Goal: Transaction & Acquisition: Obtain resource

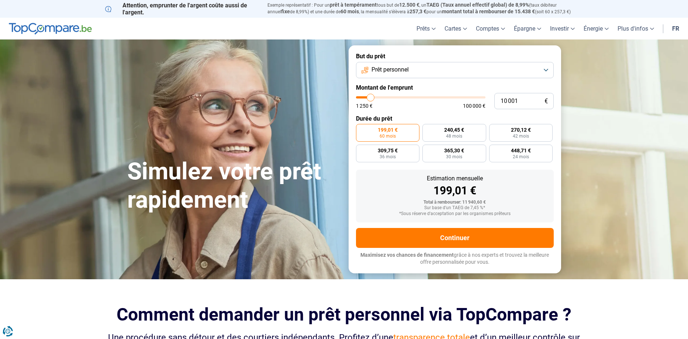
click at [547, 71] on button "Prêt personnel" at bounding box center [455, 70] width 198 height 16
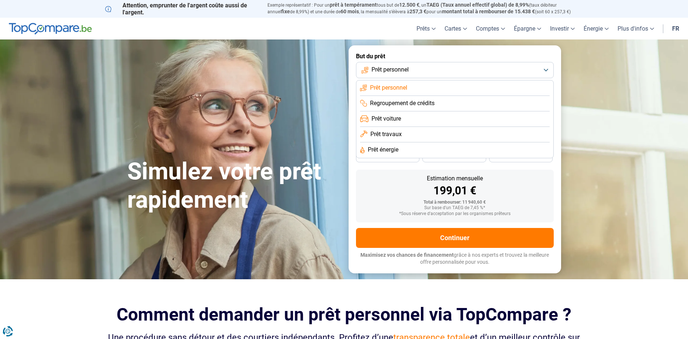
click at [421, 102] on span "Regroupement de crédits" at bounding box center [402, 103] width 65 height 8
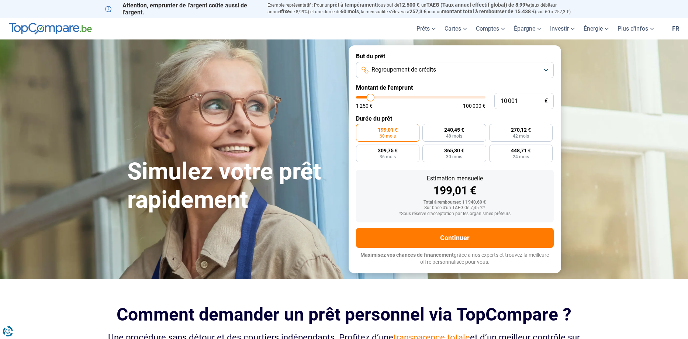
type input "9 500"
type input "9500"
type input "10 250"
type input "10250"
type input "11 000"
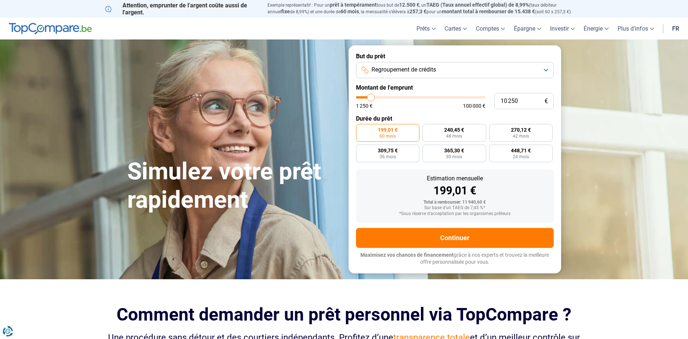
type input "11000"
type input "12 000"
type input "12000"
type input "13 500"
type input "13500"
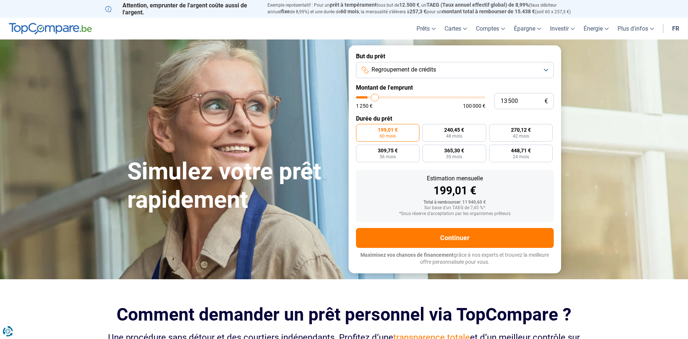
type input "15 000"
type input "15000"
type input "17 250"
type input "17250"
type input "21 250"
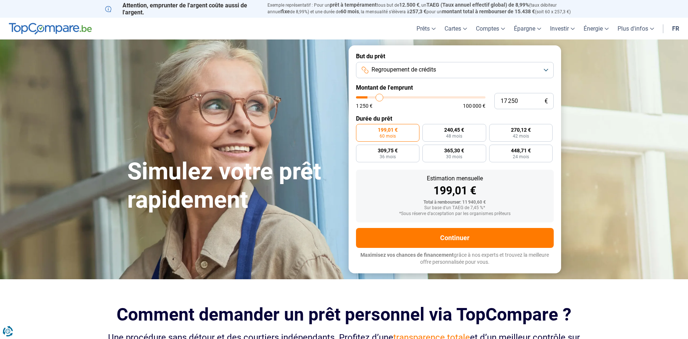
type input "21250"
type input "24 250"
type input "24250"
type input "28 750"
type input "28750"
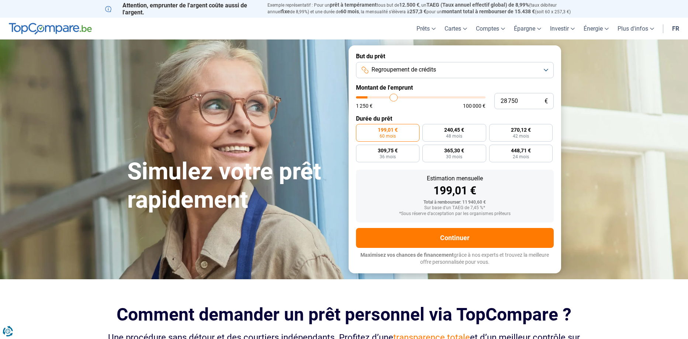
type input "31 000"
type input "31000"
type input "37 750"
type input "37750"
type input "41 250"
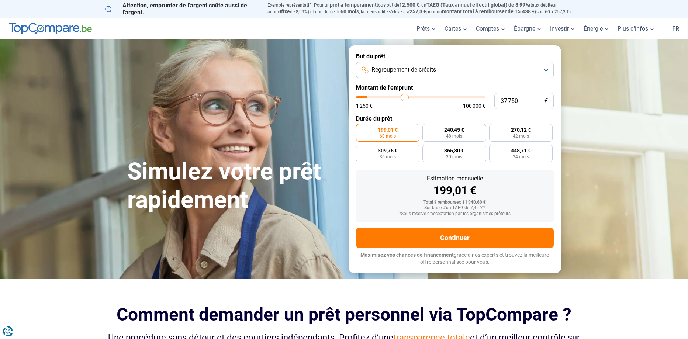
type input "41250"
type input "45 250"
type input "45250"
type input "48 250"
type input "48250"
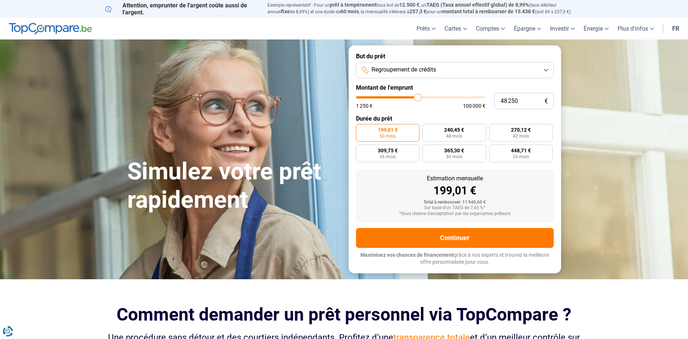
type input "51 750"
type input "51750"
type input "54 750"
type input "54750"
type input "58 000"
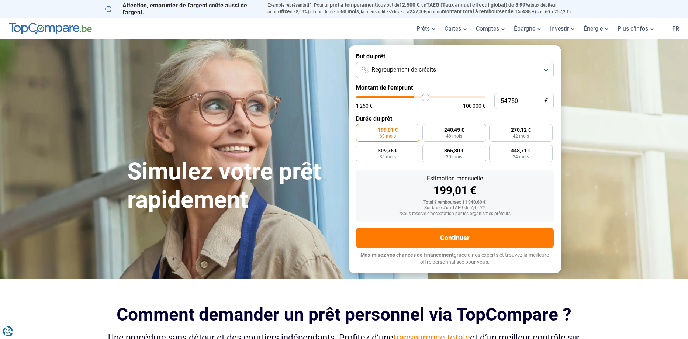
type input "58000"
type input "61 000"
type input "61000"
type input "65 750"
type input "65750"
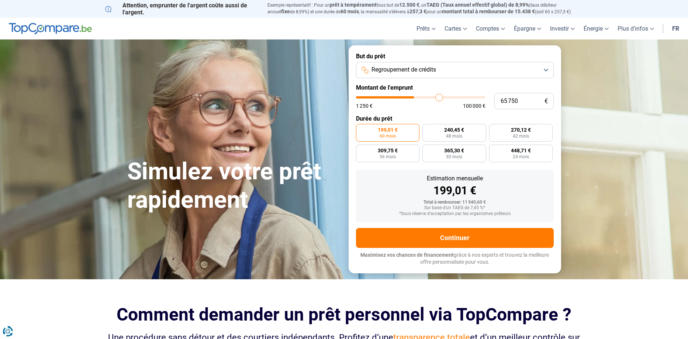
type input "68 000"
type input "68000"
type input "72 250"
type input "72250"
type input "76 750"
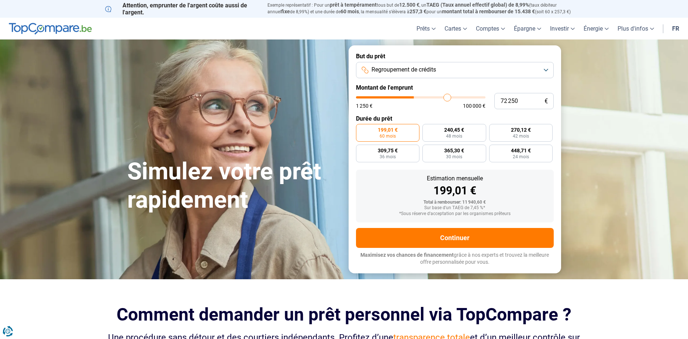
type input "76750"
type input "80 250"
type input "80250"
type input "83 000"
type input "83000"
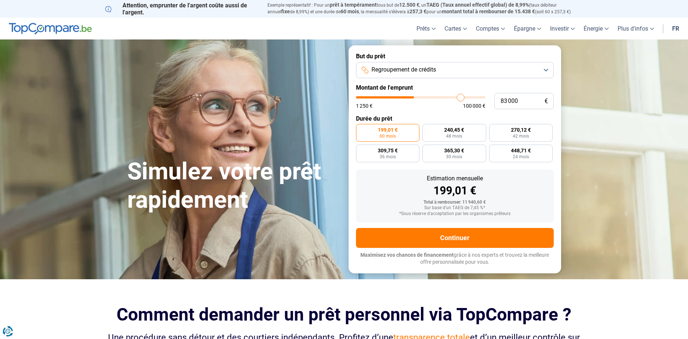
type input "85 750"
type input "85750"
type input "88 000"
type input "88000"
type input "89 000"
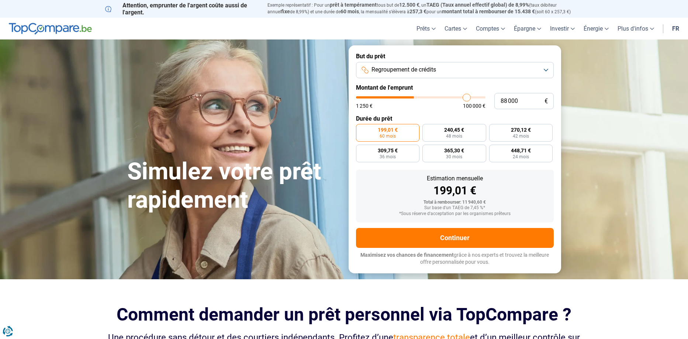
type input "89000"
type input "90 000"
type input "90000"
type input "90 250"
type input "90250"
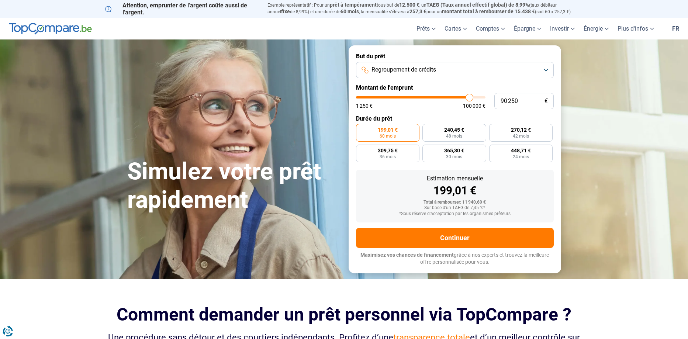
type input "90 500"
type input "90500"
type input "91 000"
type input "91000"
type input "90 250"
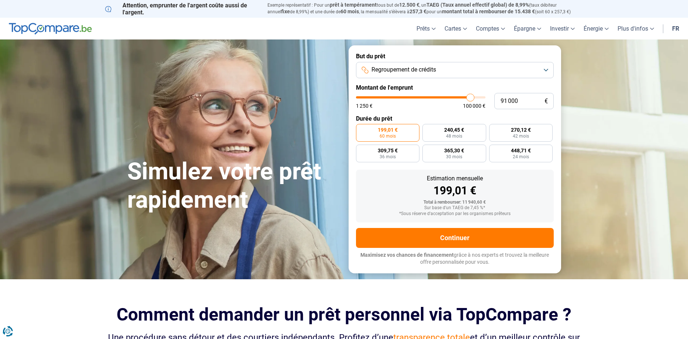
type input "90250"
type input "88 500"
type input "88500"
type input "88 250"
type input "88250"
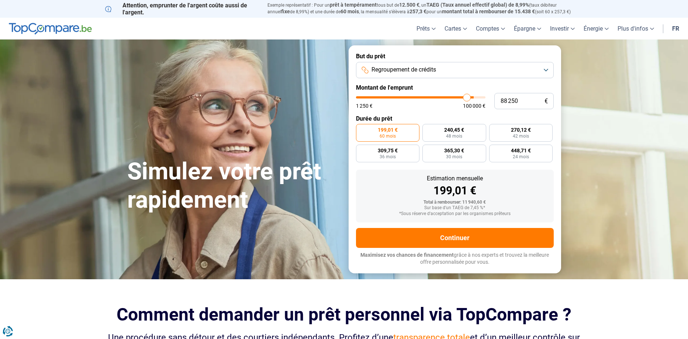
type input "86 500"
type input "86500"
type input "85 750"
type input "85750"
type input "85 500"
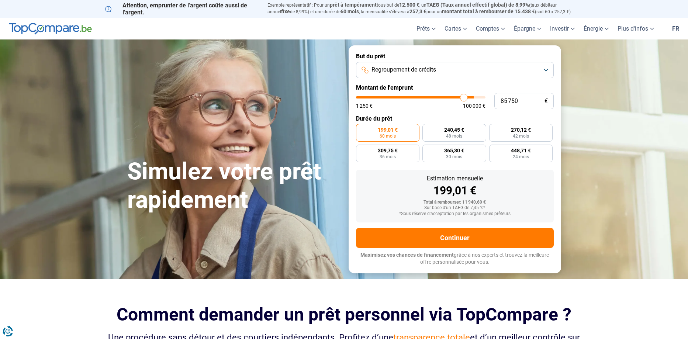
type input "85500"
type input "85 000"
type input "85000"
type input "84 500"
type input "84500"
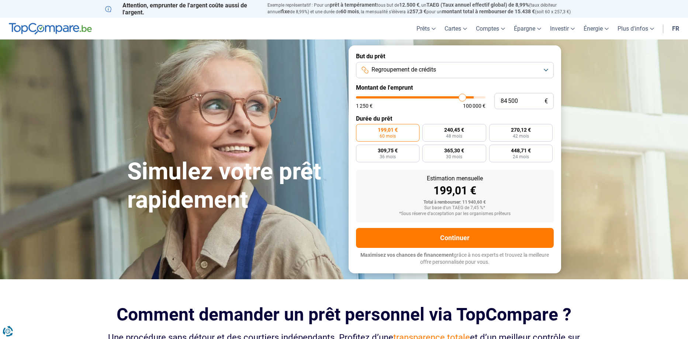
type input "83 250"
type input "83250"
type input "82 500"
type input "82500"
type input "80 750"
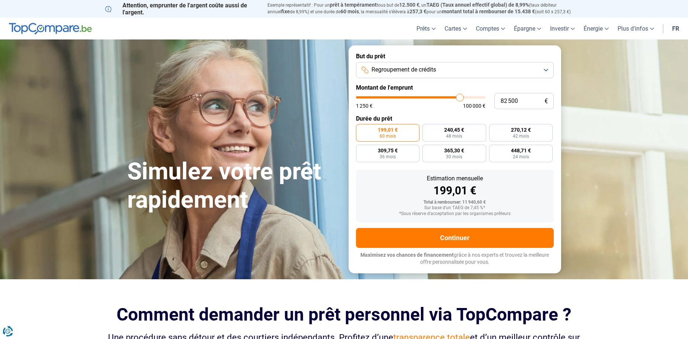
type input "80750"
type input "79 500"
type input "79500"
type input "78 250"
type input "78250"
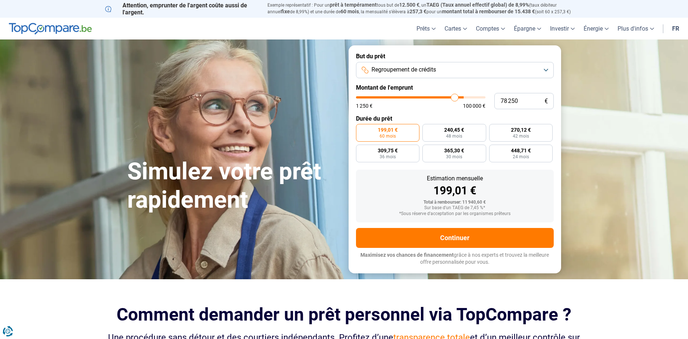
type input "76 500"
type input "76500"
type input "75 750"
type input "75750"
type input "75 500"
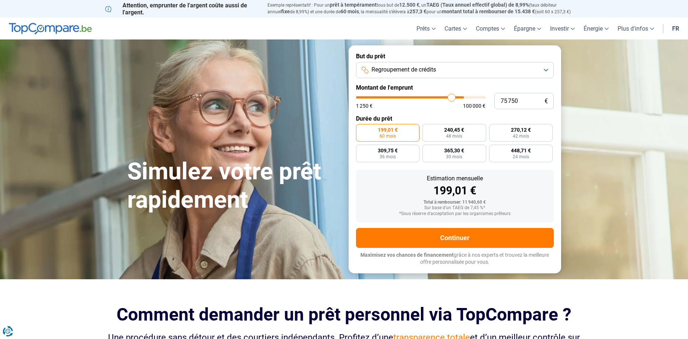
type input "75500"
type input "74 750"
type input "74750"
type input "74 000"
type input "74000"
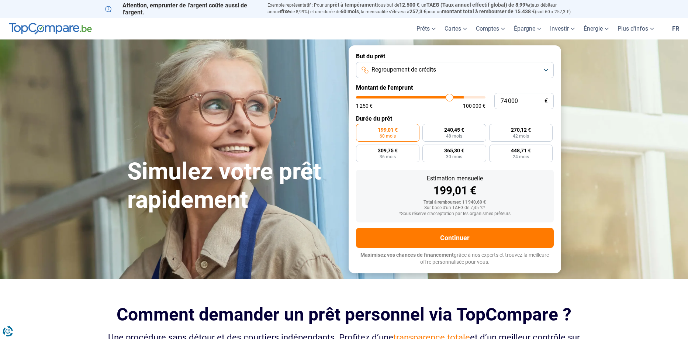
type input "73 500"
type input "73500"
type input "72 500"
type input "72500"
type input "71 250"
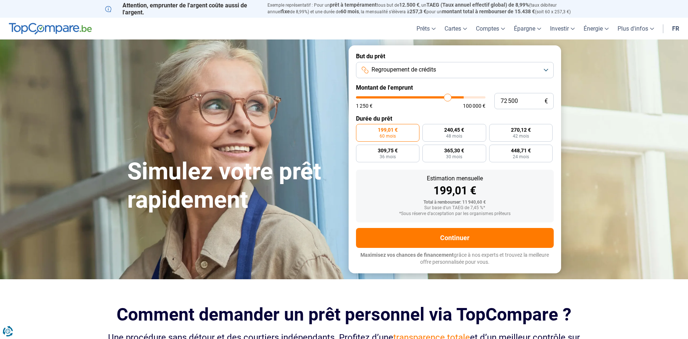
type input "71250"
type input "70 750"
type input "70750"
type input "70 250"
type input "70250"
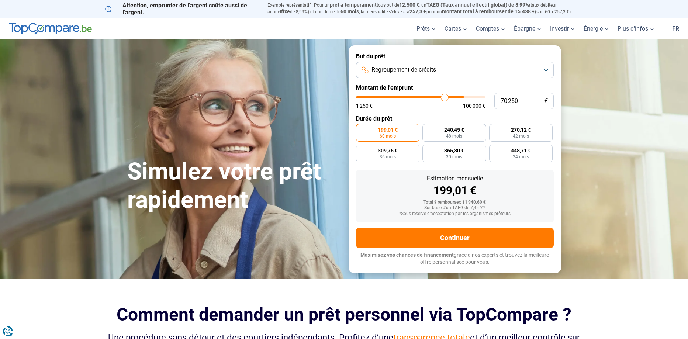
type input "69 500"
type input "69500"
type input "69 250"
type input "69250"
type input "68 250"
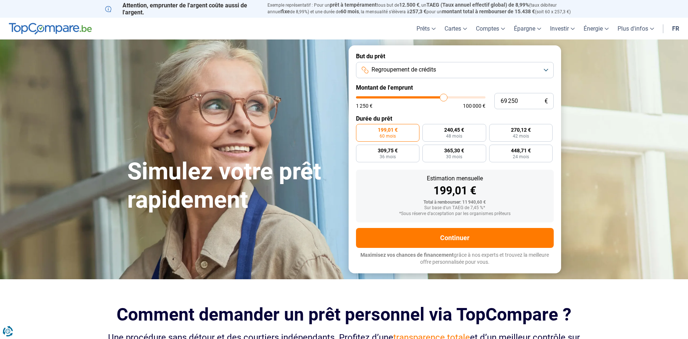
type input "68250"
type input "67 750"
type input "67750"
type input "67 500"
type input "67500"
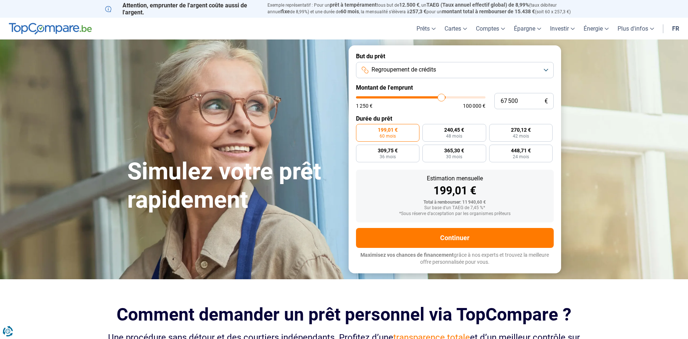
type input "66 500"
type input "66500"
type input "66 250"
type input "66250"
type input "65 750"
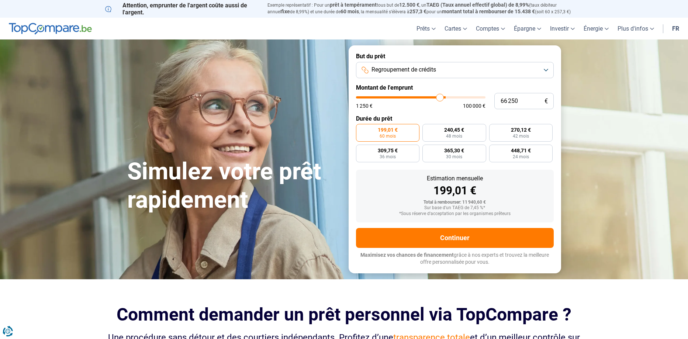
type input "65750"
type input "65 000"
type input "65000"
type input "64 750"
type input "64750"
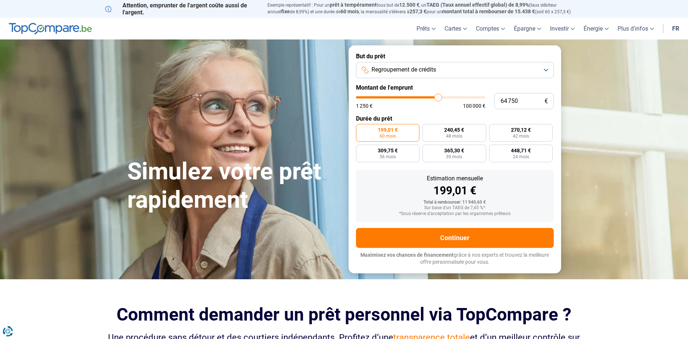
type input "63 500"
type input "63500"
type input "61 750"
type input "61750"
type input "60 250"
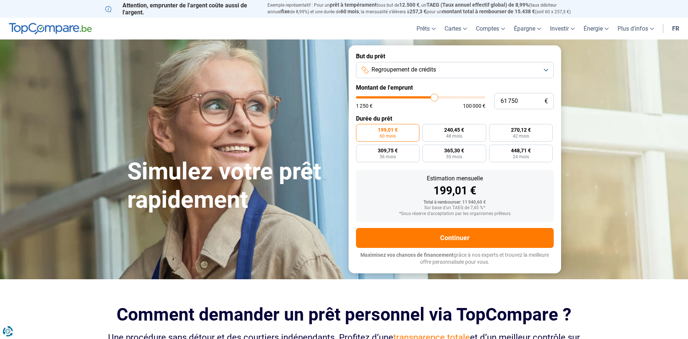
type input "60250"
type input "58 000"
type input "58000"
type input "55 750"
type input "55750"
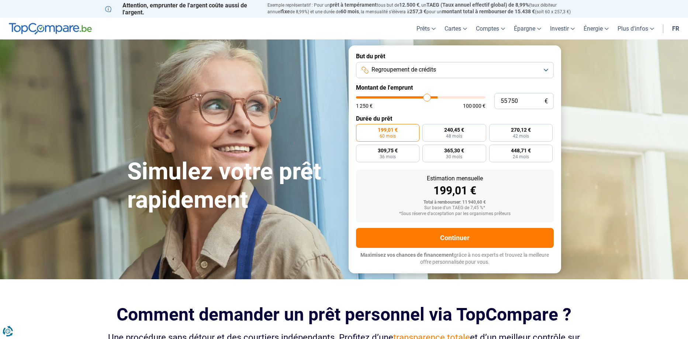
type input "54 250"
type input "54250"
type input "52 500"
type input "52500"
type input "51 500"
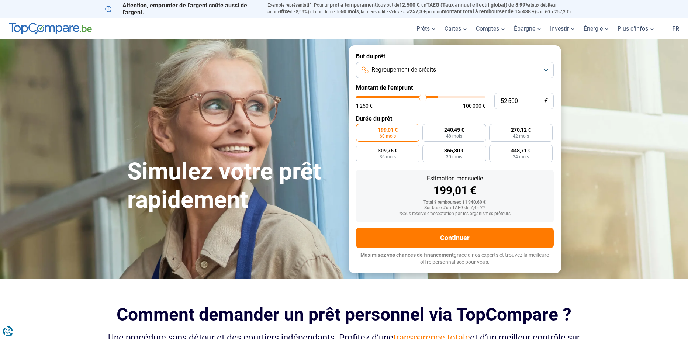
type input "51500"
type input "51 250"
type input "51250"
type input "51 000"
type input "51000"
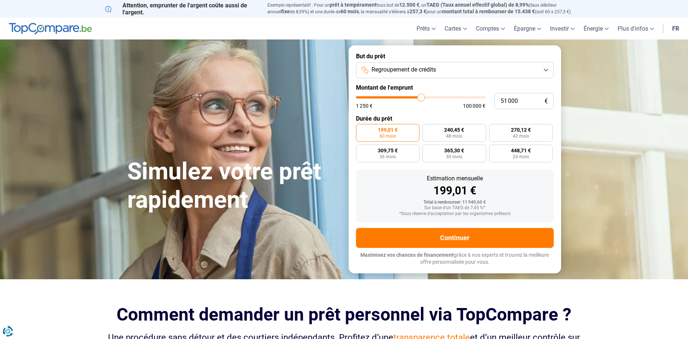
type input "50 250"
type input "50250"
type input "49 750"
type input "49750"
type input "48 750"
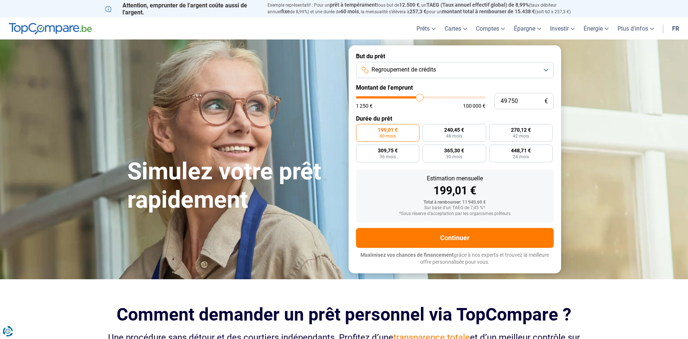
type input "48750"
type input "48 250"
type input "48250"
type input "48 000"
type input "48000"
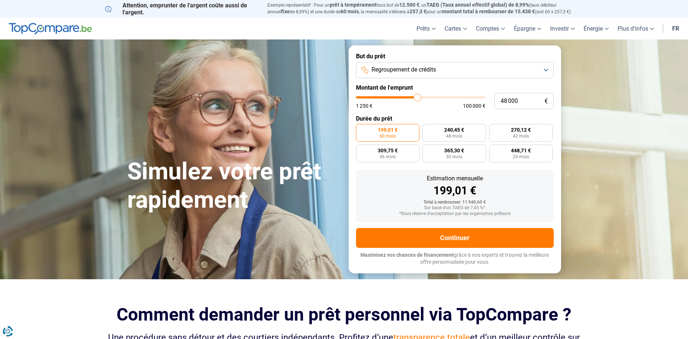
type input "47 500"
type input "47500"
type input "47 000"
type input "47000"
type input "46 500"
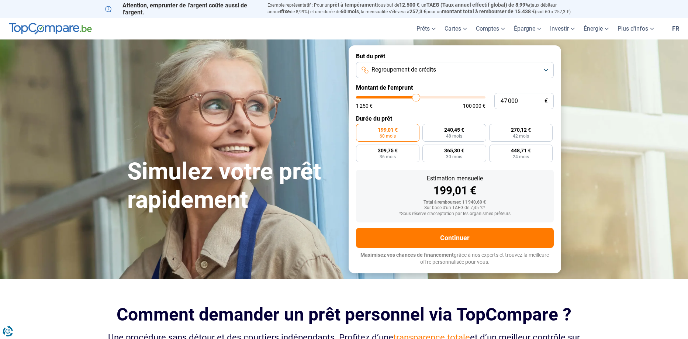
type input "46500"
type input "45 750"
type input "45750"
type input "45 500"
type input "45500"
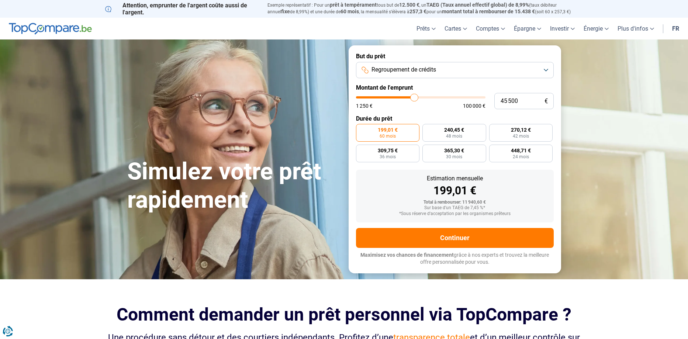
type input "45 250"
type input "45250"
type input "45 000"
type input "45000"
type input "44 250"
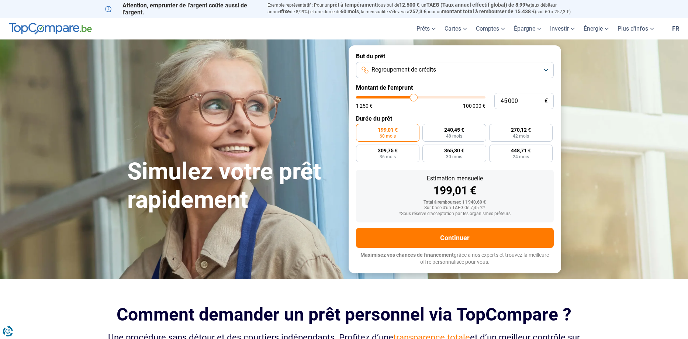
type input "44250"
type input "43 750"
type input "43750"
type input "43 500"
type input "43500"
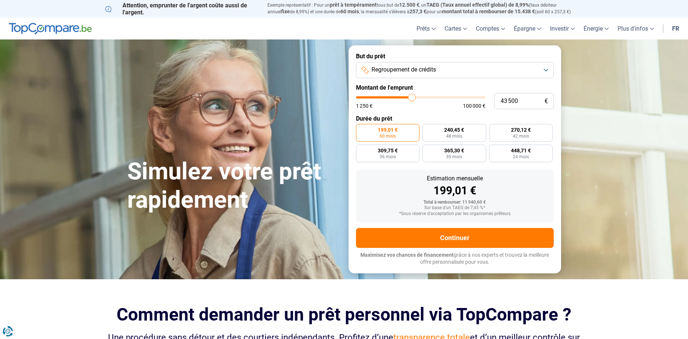
type input "42 750"
type input "42750"
type input "42 500"
type input "42500"
type input "42 000"
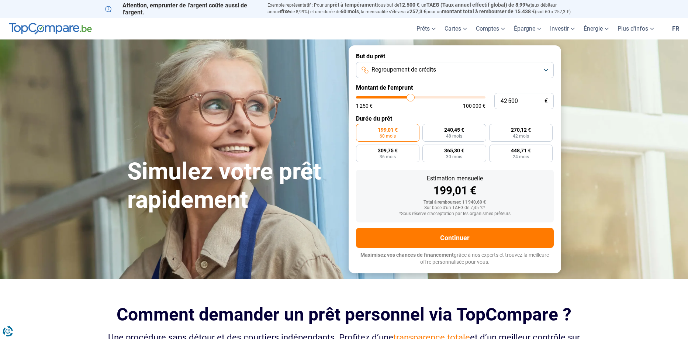
type input "42000"
type input "41 250"
type input "41250"
type input "40 250"
type input "40250"
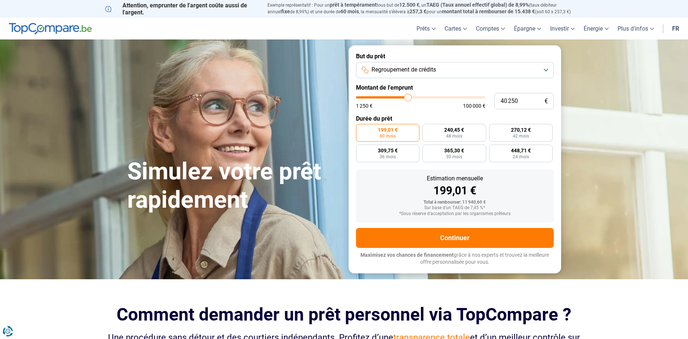
type input "38 750"
type input "38750"
type input "38 000"
type input "38000"
type input "37 000"
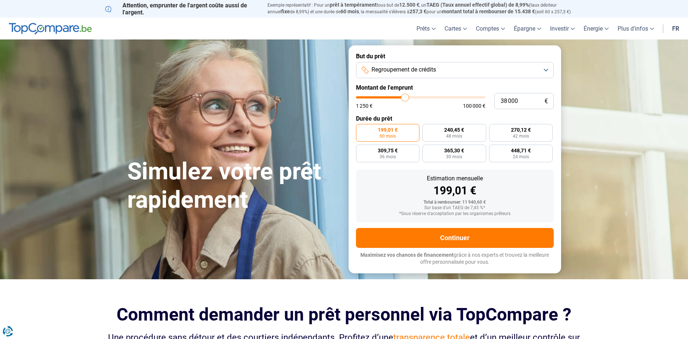
type input "37000"
type input "36 750"
type input "36750"
type input "36 500"
type input "36500"
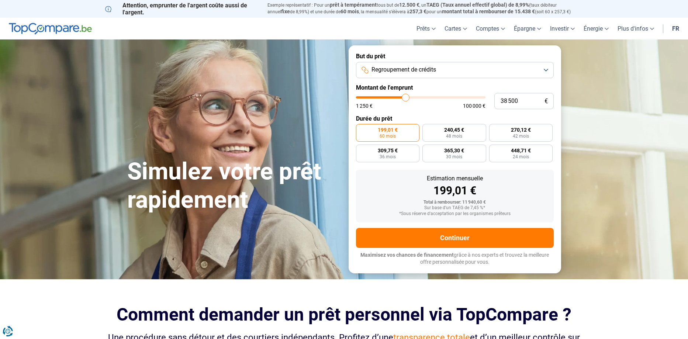
drag, startPoint x: 369, startPoint y: 98, endPoint x: 406, endPoint y: 98, distance: 36.5
click at [406, 98] on input "range" at bounding box center [420, 97] width 129 height 2
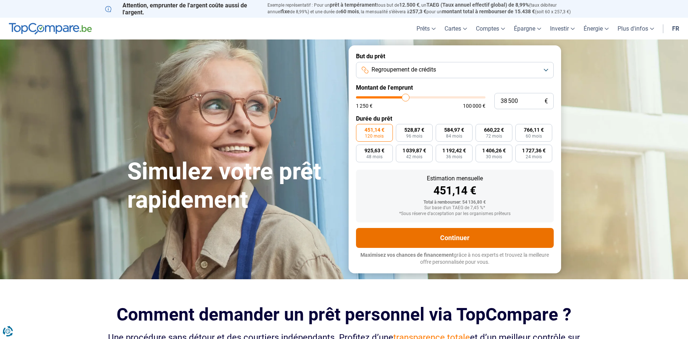
click at [439, 235] on button "Continuer" at bounding box center [455, 238] width 198 height 20
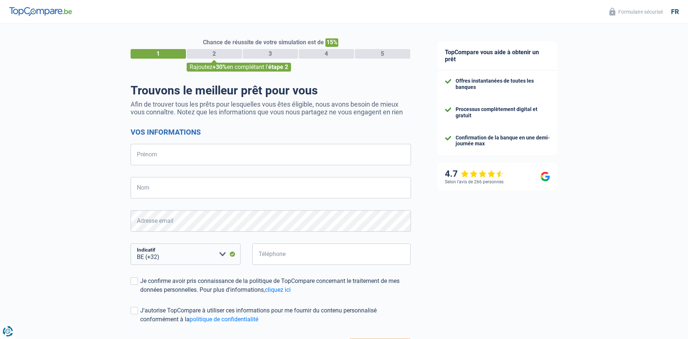
select select "32"
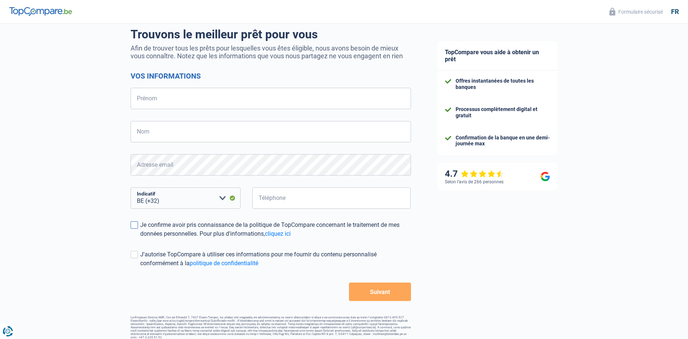
scroll to position [62, 0]
